Goal: Communication & Community: Answer question/provide support

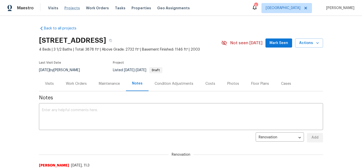
click at [74, 8] on span "Projects" at bounding box center [72, 8] width 16 height 5
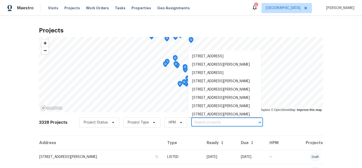
click at [215, 123] on input "text" at bounding box center [220, 123] width 58 height 8
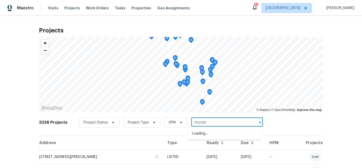
type input "thunder"
click at [216, 133] on li "[STREET_ADDRESS]" at bounding box center [224, 133] width 73 height 8
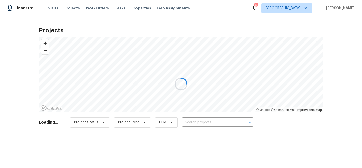
type input "[STREET_ADDRESS]"
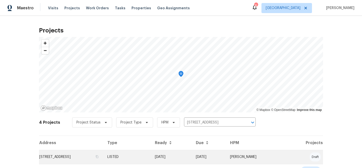
click at [92, 157] on td "[STREET_ADDRESS]" at bounding box center [71, 157] width 64 height 14
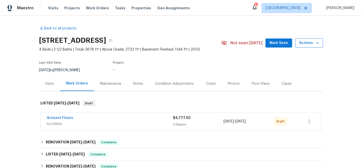
click at [319, 44] on icon "button" at bounding box center [317, 42] width 5 height 5
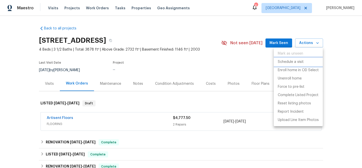
click at [298, 62] on p "Schedule a visit" at bounding box center [291, 61] width 26 height 5
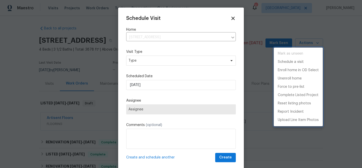
click at [154, 86] on div at bounding box center [181, 84] width 362 height 168
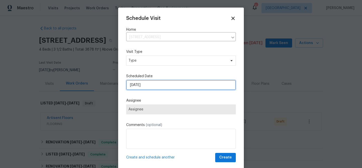
click at [151, 86] on input "[DATE]" at bounding box center [181, 85] width 110 height 10
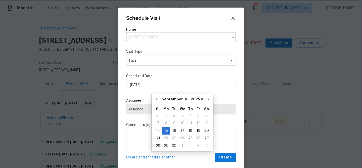
click at [143, 111] on span "Assignee" at bounding box center [180, 109] width 105 height 4
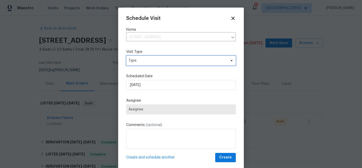
click at [136, 61] on span "Type" at bounding box center [177, 60] width 98 height 5
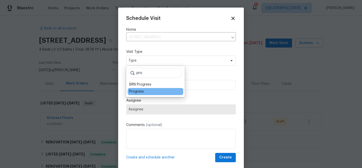
type input "pro"
click at [137, 91] on div "Progress" at bounding box center [136, 91] width 15 height 5
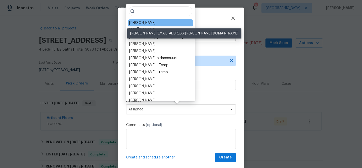
click at [137, 23] on div "[PERSON_NAME]" at bounding box center [142, 22] width 26 height 5
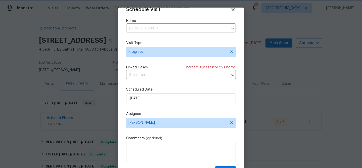
scroll to position [23, 0]
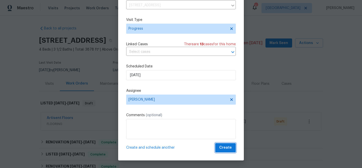
click at [226, 149] on span "Create" at bounding box center [225, 147] width 13 height 6
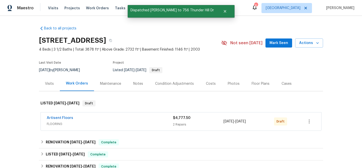
scroll to position [0, 0]
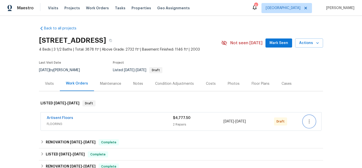
click at [310, 121] on icon "button" at bounding box center [309, 121] width 6 height 6
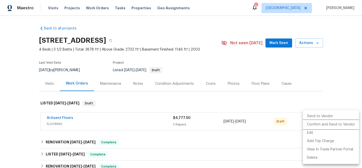
click at [312, 124] on li "Confirm and Send to Vendor" at bounding box center [331, 124] width 56 height 8
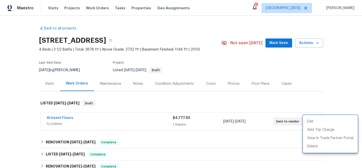
click at [69, 8] on div at bounding box center [181, 84] width 362 height 168
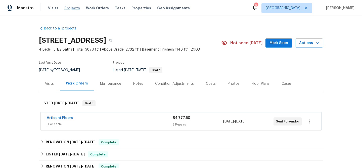
click at [70, 8] on span "Projects" at bounding box center [72, 8] width 16 height 5
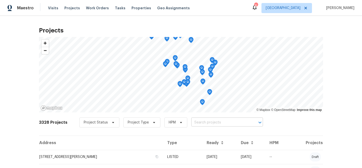
click at [203, 122] on input "text" at bounding box center [220, 123] width 58 height 8
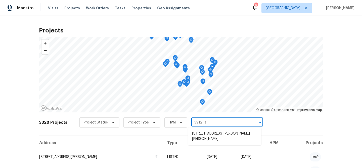
type input "3912 jac"
click at [208, 135] on li "[STREET_ADDRESS][PERSON_NAME][PERSON_NAME]" at bounding box center [224, 136] width 73 height 14
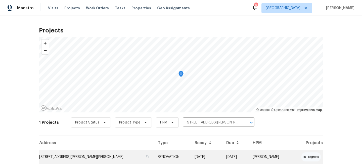
click at [110, 153] on td "[STREET_ADDRESS][PERSON_NAME][PERSON_NAME]" at bounding box center [96, 157] width 115 height 14
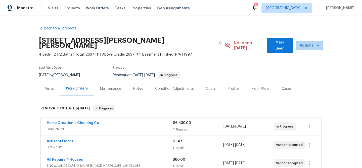
click at [316, 43] on icon "button" at bounding box center [317, 45] width 5 height 5
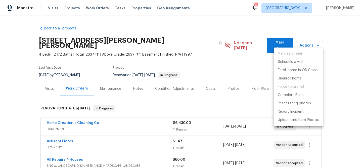
click at [282, 62] on p "Schedule a visit" at bounding box center [291, 61] width 26 height 5
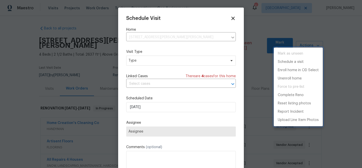
click at [140, 59] on div at bounding box center [181, 84] width 362 height 168
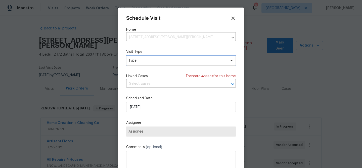
click at [140, 59] on span "Type" at bounding box center [177, 60] width 98 height 5
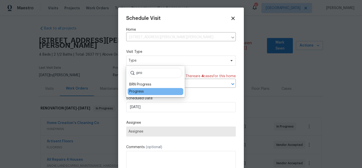
type input "pro"
click at [141, 92] on div "Progress" at bounding box center [136, 91] width 15 height 5
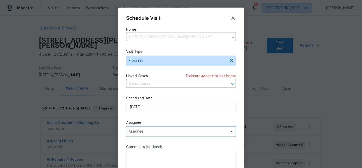
click at [142, 129] on span "Assignee" at bounding box center [181, 131] width 110 height 10
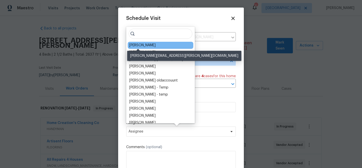
click at [146, 45] on div "[PERSON_NAME]" at bounding box center [142, 45] width 26 height 5
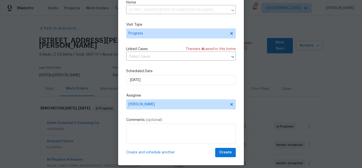
scroll to position [23, 0]
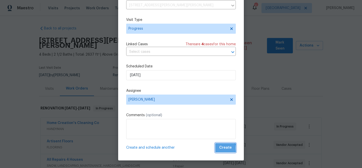
click at [224, 148] on span "Create" at bounding box center [225, 147] width 13 height 6
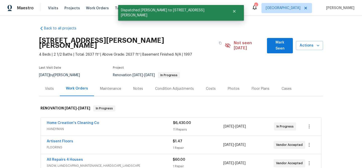
scroll to position [0, 0]
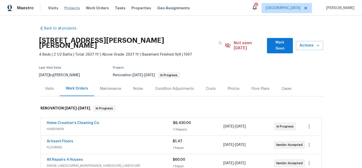
click at [68, 8] on span "Projects" at bounding box center [72, 8] width 16 height 5
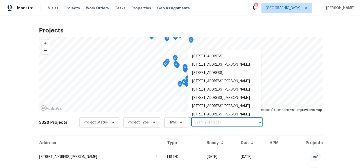
click at [207, 125] on input "text" at bounding box center [220, 123] width 58 height 8
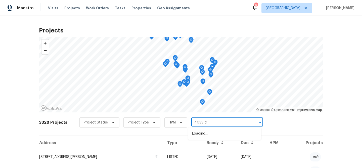
type input "4033 tre"
click at [207, 134] on li "[STREET_ADDRESS][PERSON_NAME]" at bounding box center [224, 133] width 73 height 8
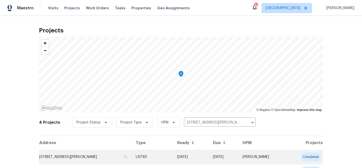
click at [107, 160] on td "[STREET_ADDRESS][PERSON_NAME]" at bounding box center [85, 157] width 93 height 14
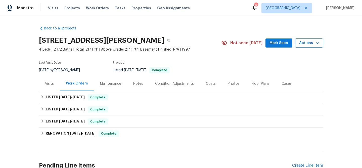
click at [318, 42] on icon "button" at bounding box center [317, 42] width 5 height 5
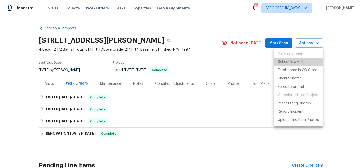
click at [288, 60] on p "Schedule a visit" at bounding box center [291, 61] width 26 height 5
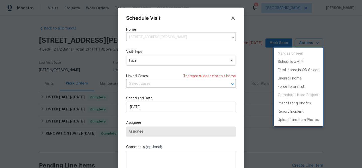
click at [142, 61] on div at bounding box center [181, 84] width 362 height 168
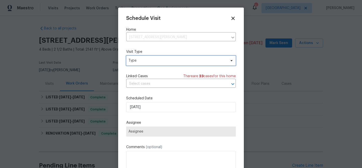
click at [141, 61] on span "Type" at bounding box center [177, 60] width 98 height 5
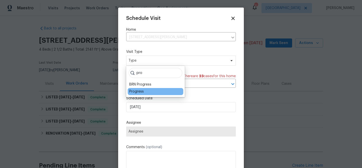
type input "pro"
click at [140, 92] on div "Progress" at bounding box center [136, 91] width 15 height 5
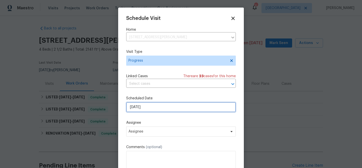
click at [137, 105] on input "[DATE]" at bounding box center [181, 107] width 110 height 10
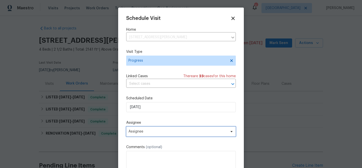
click at [133, 133] on span "Assignee" at bounding box center [177, 131] width 98 height 4
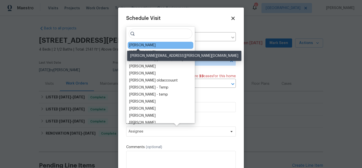
click at [137, 47] on div "[PERSON_NAME]" at bounding box center [142, 45] width 26 height 5
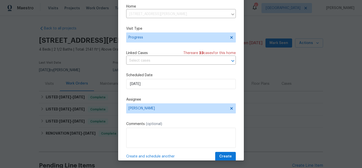
click at [143, 157] on span "Create and schedule another" at bounding box center [150, 156] width 48 height 5
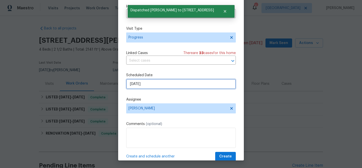
click at [139, 82] on input "[DATE]" at bounding box center [181, 84] width 110 height 10
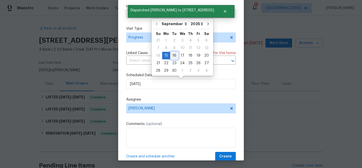
click at [173, 53] on div "16" at bounding box center [174, 55] width 8 height 7
type input "[DATE]"
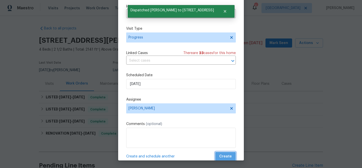
click at [227, 158] on span "Create" at bounding box center [225, 156] width 13 height 6
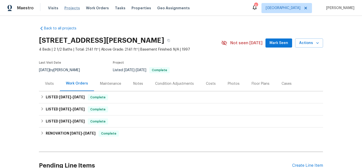
click at [72, 7] on span "Projects" at bounding box center [72, 8] width 16 height 5
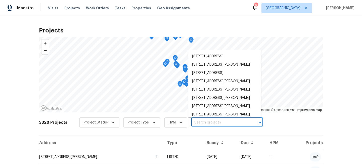
click at [225, 122] on input "text" at bounding box center [220, 123] width 58 height 8
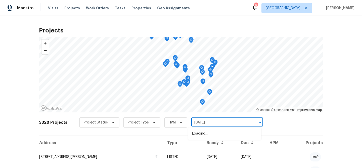
type input "1 mari"
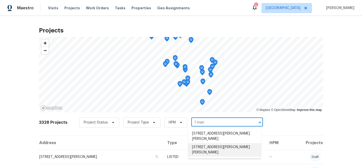
click at [220, 143] on li "[STREET_ADDRESS][PERSON_NAME][PERSON_NAME]" at bounding box center [224, 150] width 73 height 14
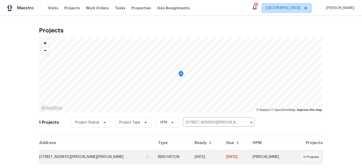
click at [76, 157] on td "[STREET_ADDRESS][PERSON_NAME][PERSON_NAME]" at bounding box center [96, 157] width 115 height 14
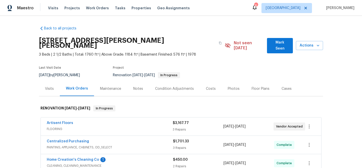
click at [70, 157] on span "Home Creation's Cleaning Co" at bounding box center [73, 159] width 52 height 5
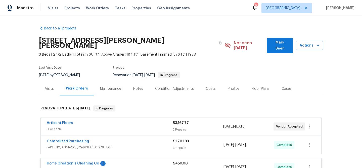
click at [89, 161] on span "Home Creation's Cleaning Co" at bounding box center [73, 163] width 52 height 5
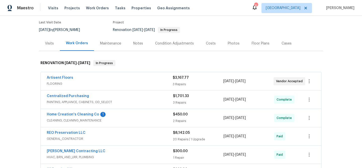
scroll to position [48, 0]
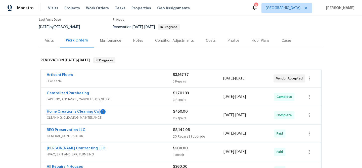
click at [86, 110] on link "Home Creation's Cleaning Co" at bounding box center [73, 112] width 52 height 4
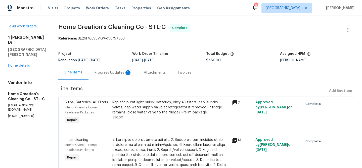
click at [114, 72] on div "Progress Updates 1" at bounding box center [112, 72] width 37 height 5
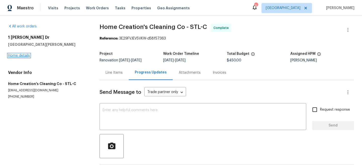
click at [25, 54] on link "Home details" at bounding box center [19, 56] width 22 height 4
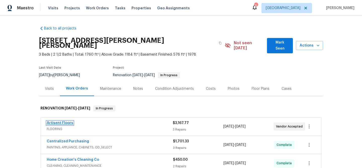
click at [67, 121] on link "Artisent Floors" at bounding box center [60, 123] width 26 height 4
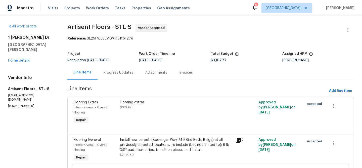
click at [121, 72] on div "Progress Updates" at bounding box center [119, 72] width 30 height 5
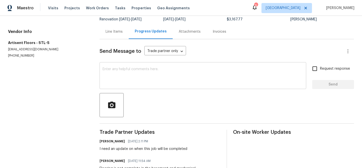
scroll to position [49, 0]
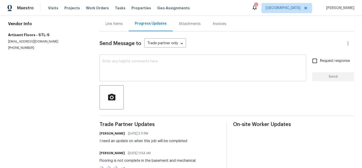
click at [142, 64] on textarea at bounding box center [203, 69] width 200 height 18
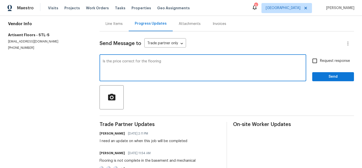
type textarea "Is the price correct for the flooring"
click at [315, 62] on input "Request response" at bounding box center [314, 61] width 11 height 11
checkbox input "true"
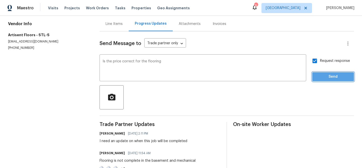
click at [322, 78] on span "Send" at bounding box center [333, 77] width 34 height 6
